Goal: Find specific page/section: Find specific page/section

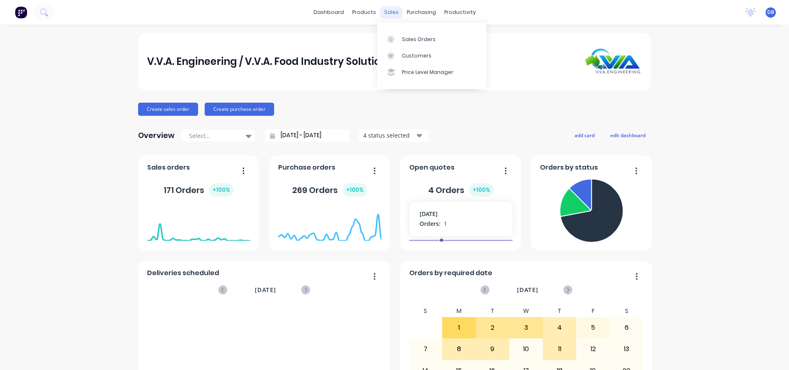
click at [390, 14] on div "sales" at bounding box center [391, 12] width 23 height 12
click at [406, 40] on div "Sales Orders" at bounding box center [419, 39] width 34 height 7
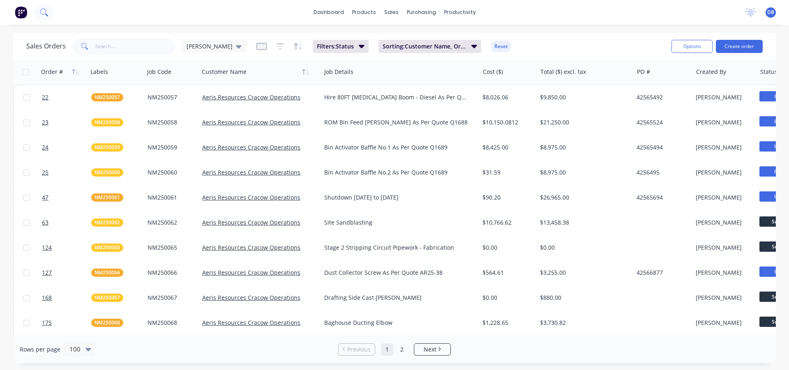
click at [44, 12] on icon at bounding box center [44, 12] width 8 height 8
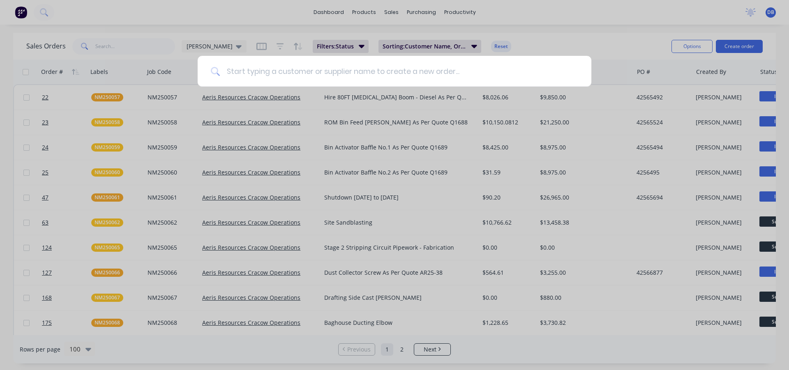
click at [260, 73] on input at bounding box center [399, 71] width 358 height 31
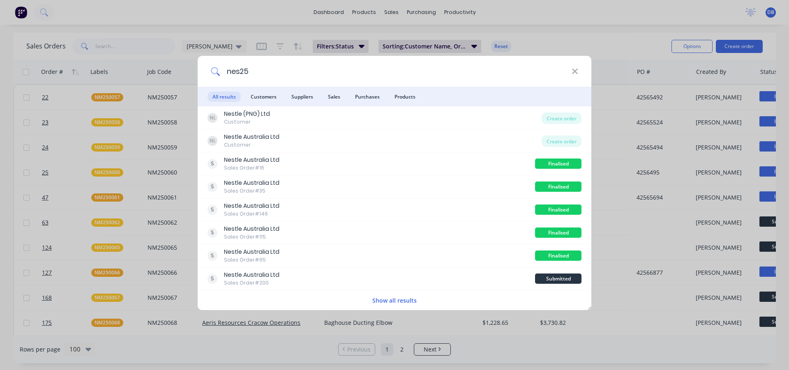
type input "nes25"
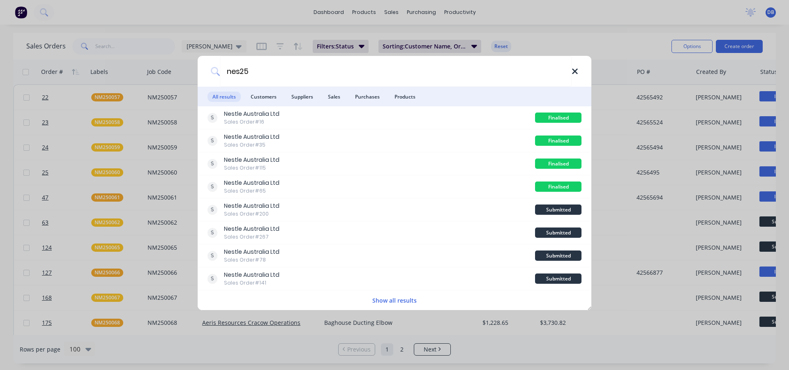
click at [575, 74] on icon at bounding box center [575, 71] width 7 height 9
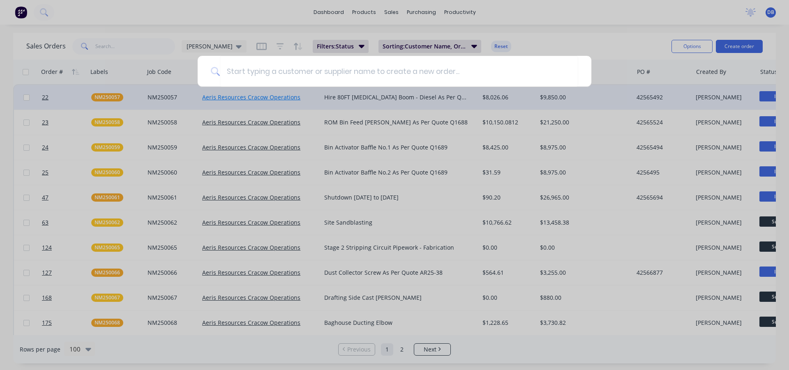
click at [289, 98] on div at bounding box center [394, 185] width 789 height 370
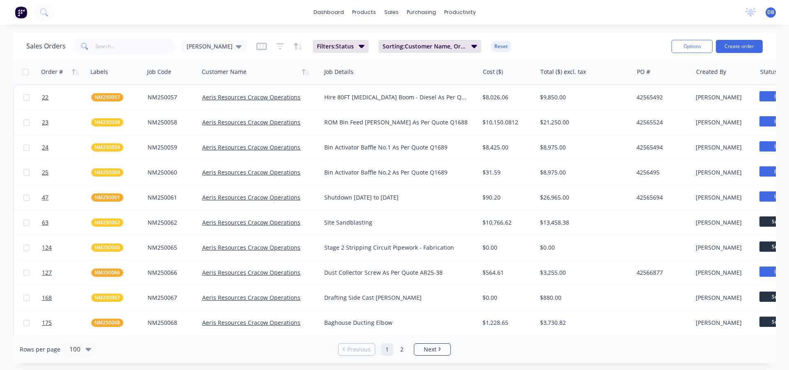
click at [73, 14] on div "dashboard products sales purchasing productivity dashboard products Product Cat…" at bounding box center [394, 12] width 789 height 25
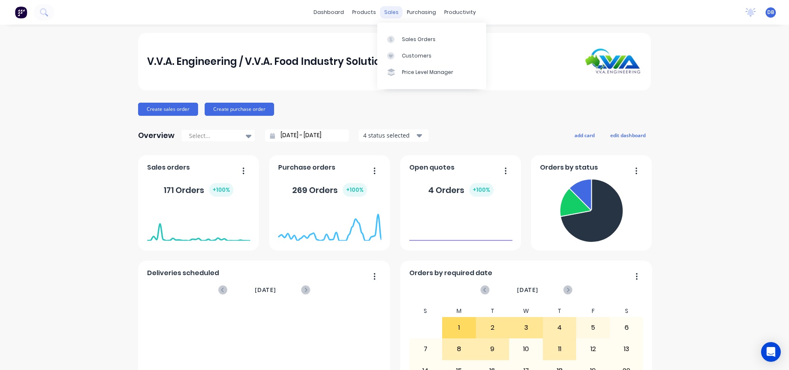
click at [386, 14] on div "sales" at bounding box center [391, 12] width 23 height 12
click at [404, 39] on div "Sales Orders" at bounding box center [419, 39] width 34 height 7
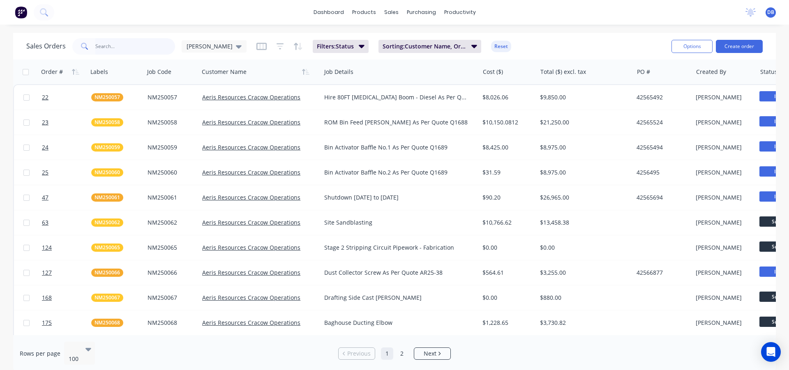
click at [108, 46] on input "text" at bounding box center [135, 46] width 80 height 16
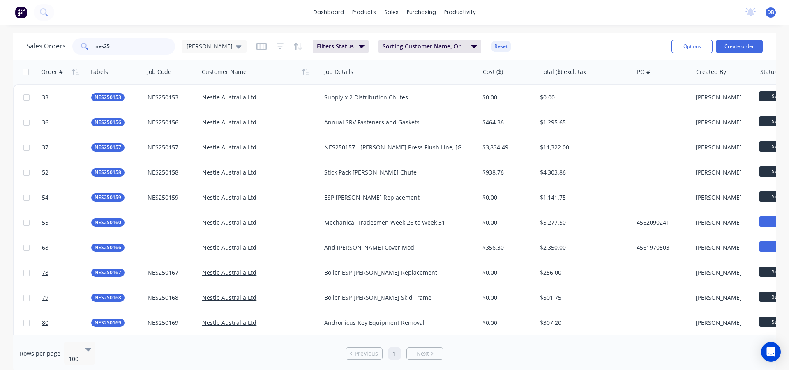
type input "nes25"
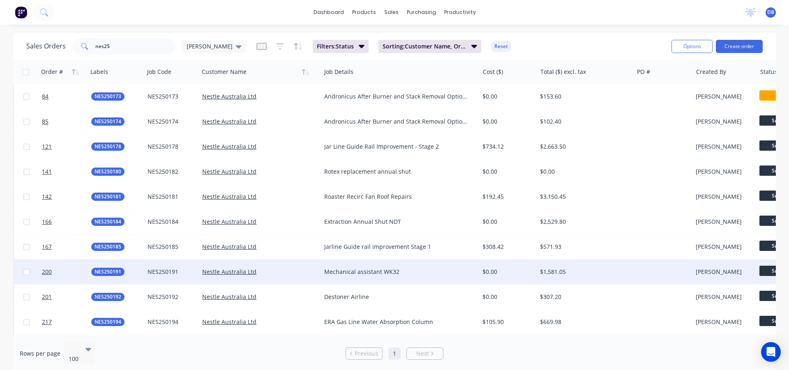
scroll to position [370, 0]
